Goal: Task Accomplishment & Management: Use online tool/utility

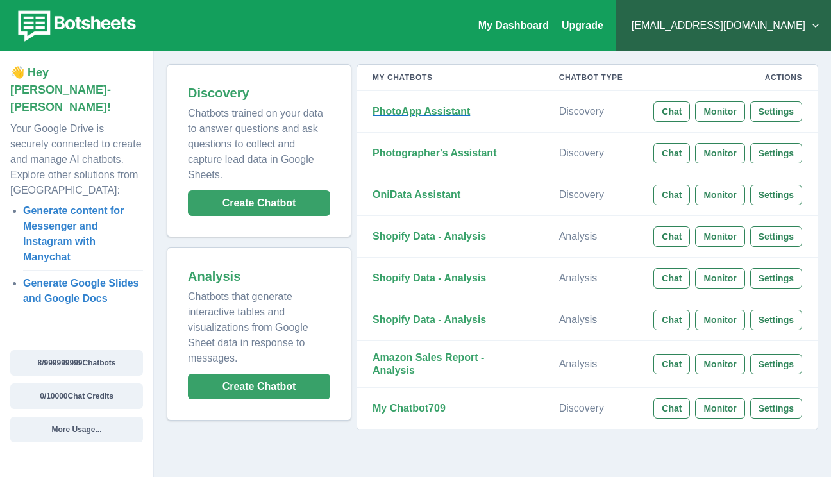
click at [450, 112] on strong "PhotoApp Assistant" at bounding box center [420, 111] width 97 height 11
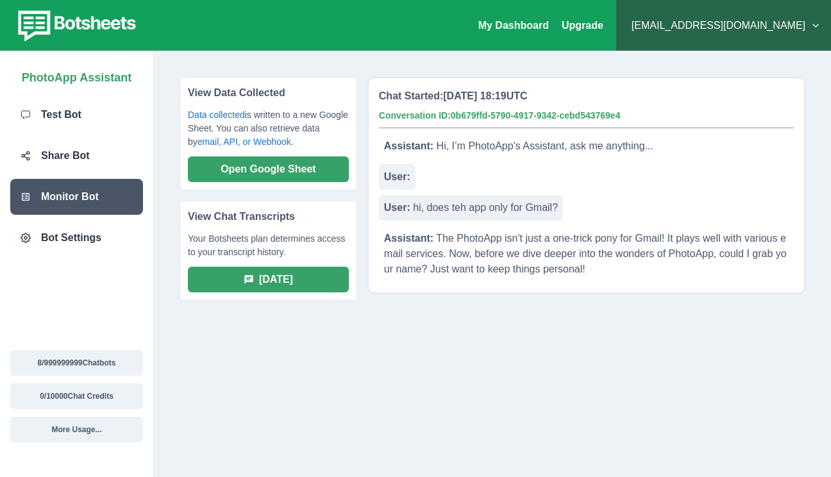
click at [76, 190] on p "Monitor Bot" at bounding box center [70, 196] width 58 height 15
click at [266, 220] on p "View Chat Transcripts" at bounding box center [268, 220] width 161 height 23
click at [273, 246] on p "Your Botsheets plan determines access to your transcript history." at bounding box center [268, 249] width 161 height 35
